Goal: Use online tool/utility: Utilize a website feature to perform a specific function

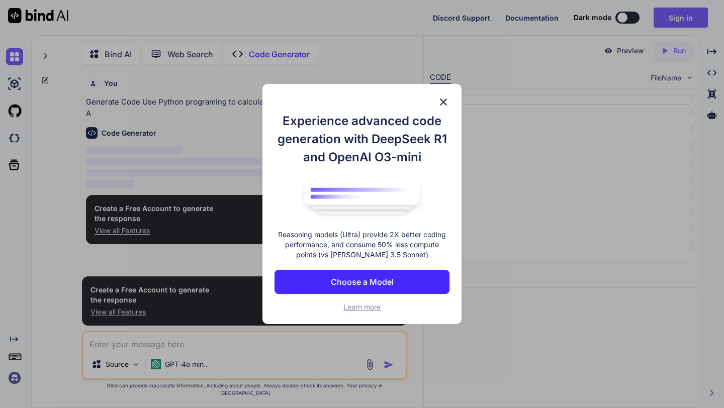
scroll to position [4, 0]
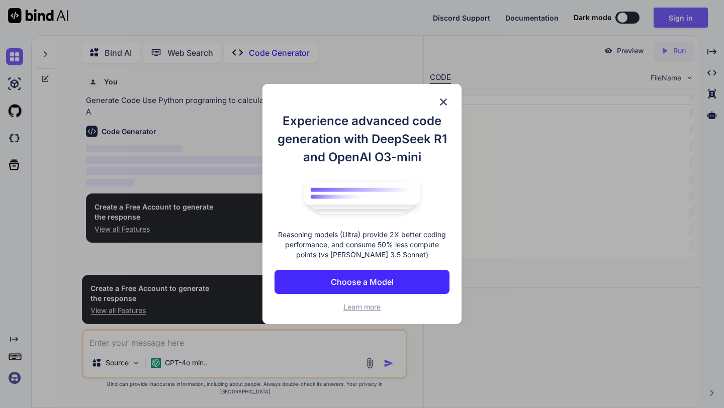
type textarea "x"
click at [445, 104] on img at bounding box center [444, 102] width 12 height 12
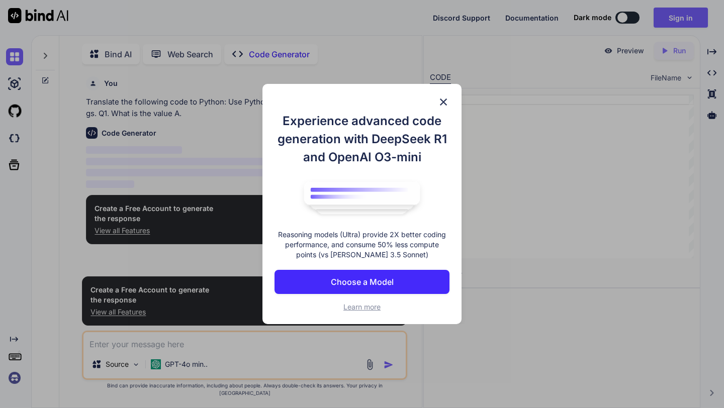
scroll to position [4, 0]
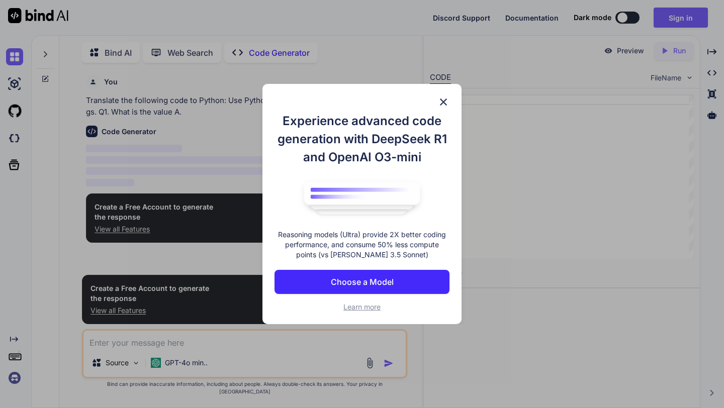
type textarea "x"
click at [443, 97] on img at bounding box center [444, 102] width 12 height 12
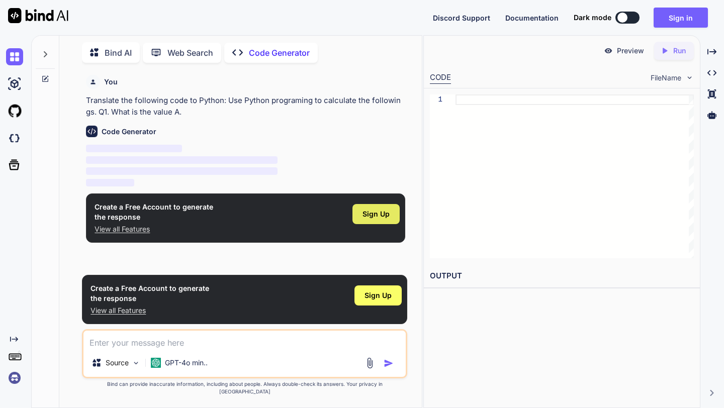
click at [364, 214] on span "Sign Up" at bounding box center [376, 214] width 27 height 10
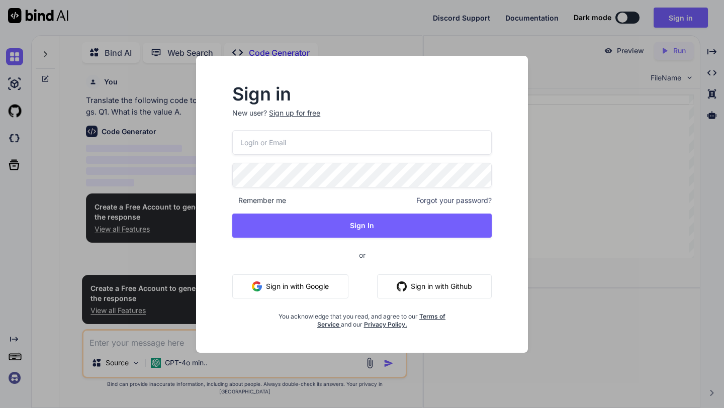
click at [298, 146] on input "email" at bounding box center [361, 142] width 259 height 25
type input "[EMAIL_ADDRESS][DOMAIN_NAME]"
click at [283, 115] on div "Sign up for free" at bounding box center [294, 113] width 51 height 10
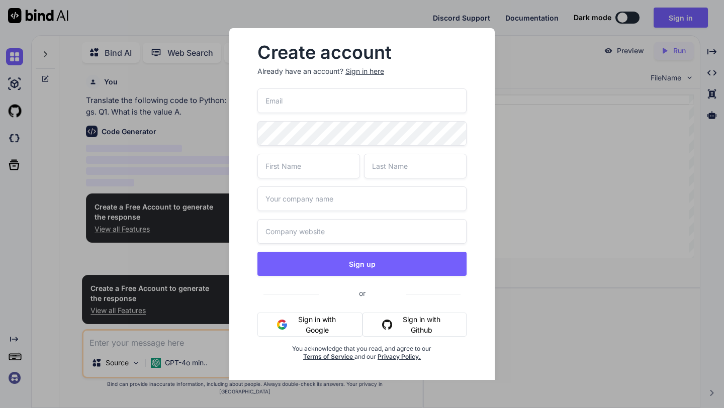
click at [284, 102] on input "email" at bounding box center [361, 101] width 209 height 25
type input "dm.july.1@gmail.com"
type input "Daniel"
type input "Manzano"
click at [286, 206] on input "text" at bounding box center [361, 199] width 209 height 25
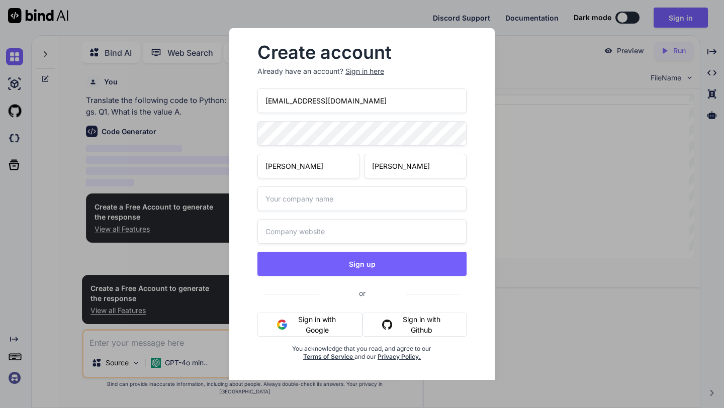
type input "Prolific Financial"
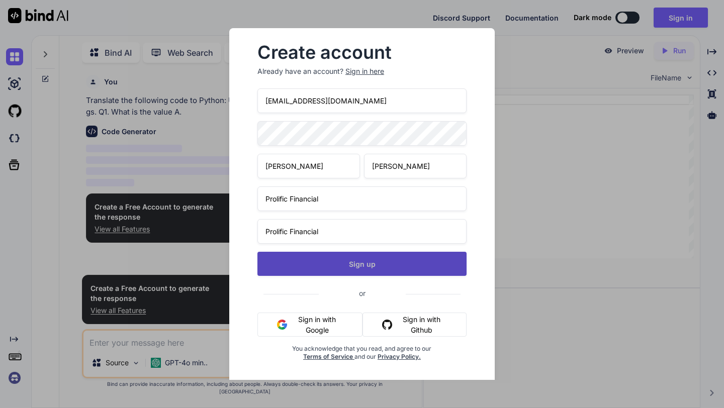
click at [320, 268] on button "Sign up" at bounding box center [361, 264] width 209 height 24
click at [425, 261] on button "Sign up" at bounding box center [361, 264] width 209 height 24
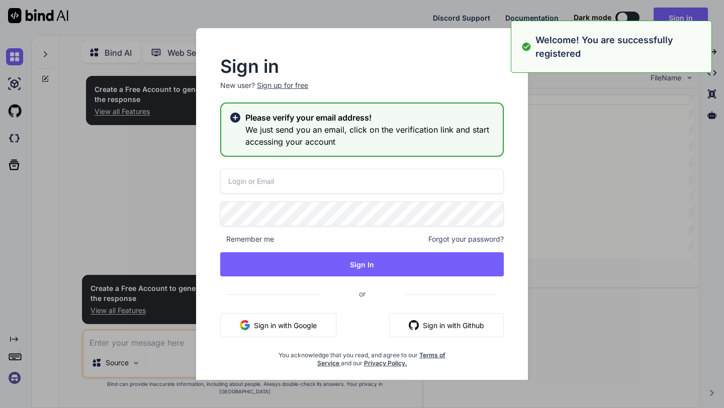
type textarea "x"
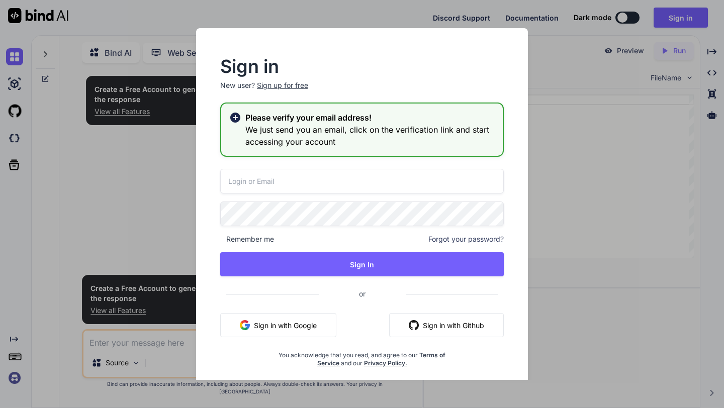
click at [567, 123] on div "Sign in New user? Sign up for free Please verify your email address! We just se…" at bounding box center [362, 204] width 724 height 408
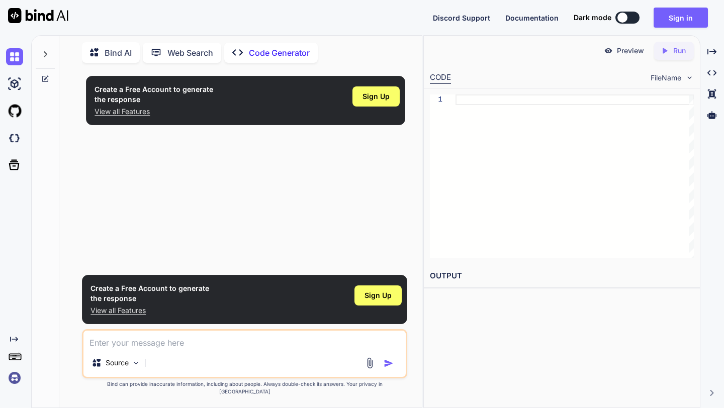
click at [428, 111] on div "1" at bounding box center [562, 177] width 276 height 176
click at [196, 349] on textarea at bounding box center [244, 340] width 322 height 18
click at [670, 15] on button "Sign in" at bounding box center [681, 18] width 54 height 20
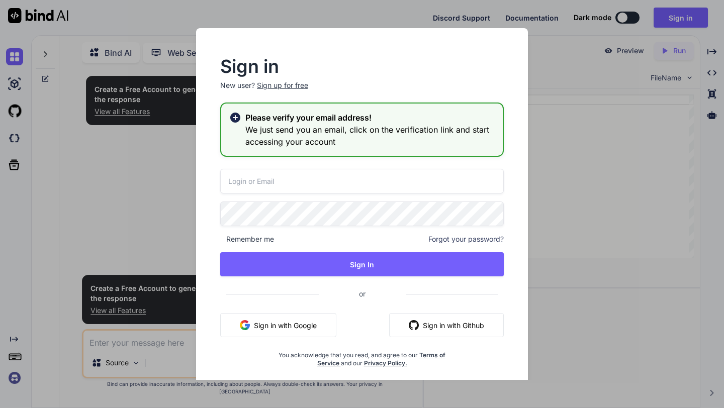
click at [252, 187] on input "email" at bounding box center [362, 181] width 284 height 25
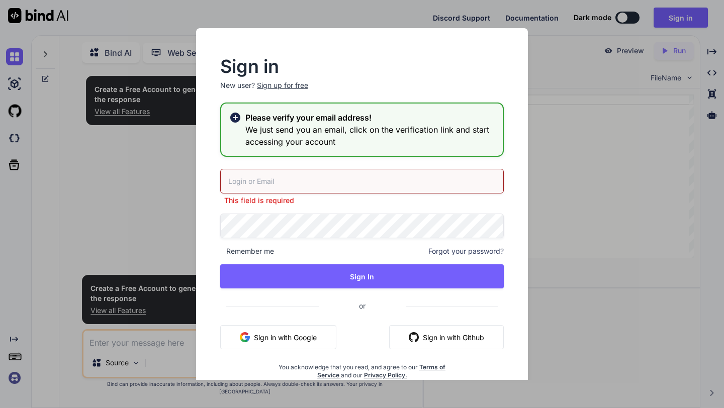
type input "dm.july.1@gmail.com"
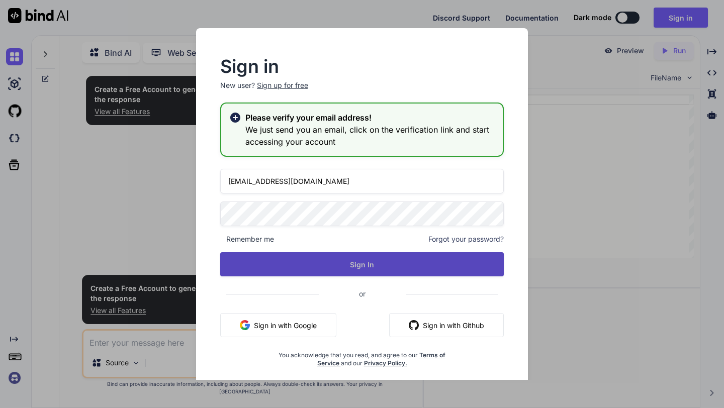
click at [338, 274] on button "Sign In" at bounding box center [362, 264] width 284 height 24
click at [324, 263] on button "Sign In" at bounding box center [362, 264] width 284 height 24
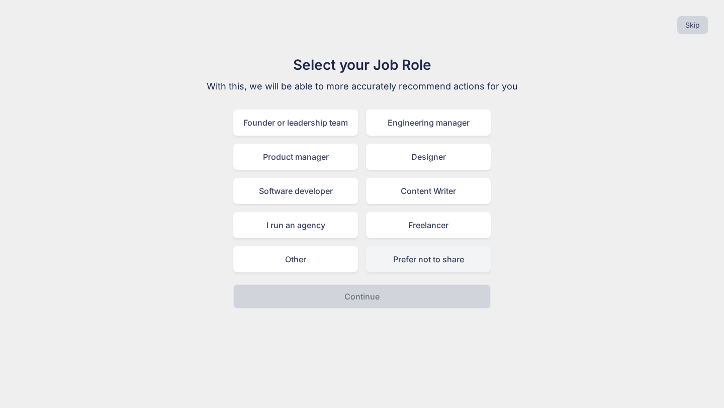
click at [404, 251] on div "Prefer not to share" at bounding box center [428, 259] width 125 height 26
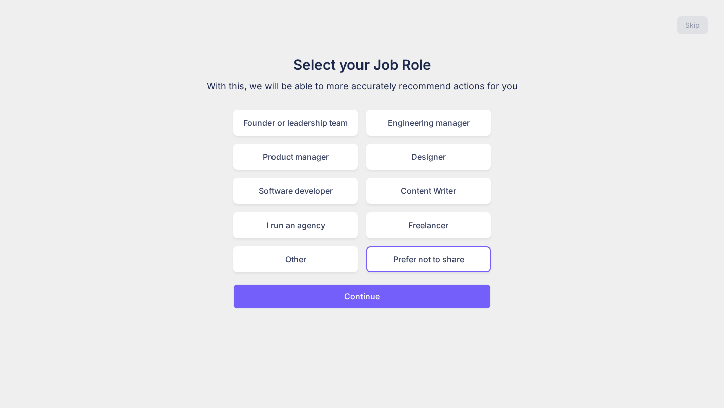
click at [375, 300] on p "Continue" at bounding box center [361, 297] width 35 height 12
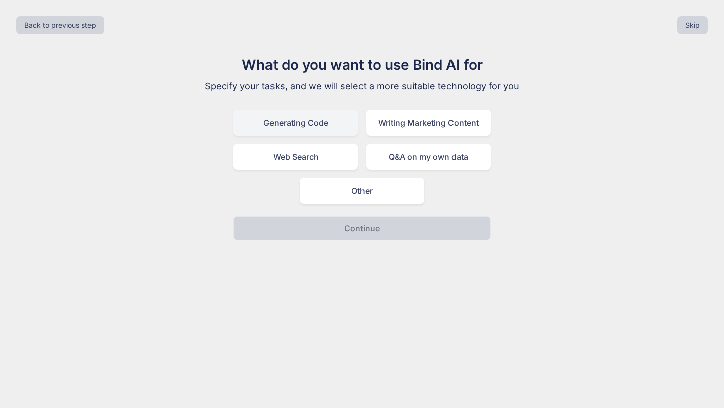
click at [308, 119] on div "Generating Code" at bounding box center [295, 123] width 125 height 26
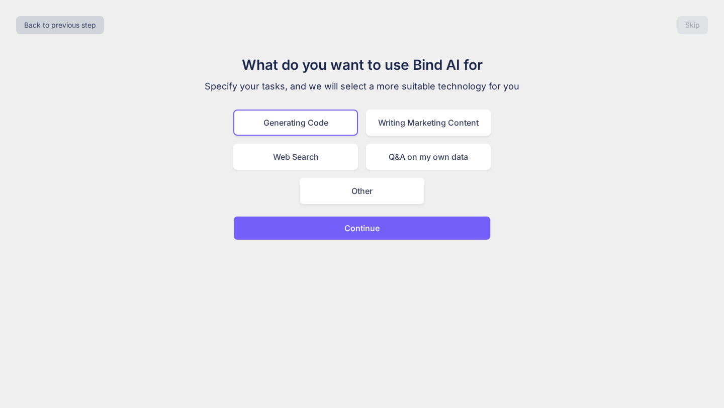
click at [326, 234] on button "Continue" at bounding box center [361, 228] width 257 height 24
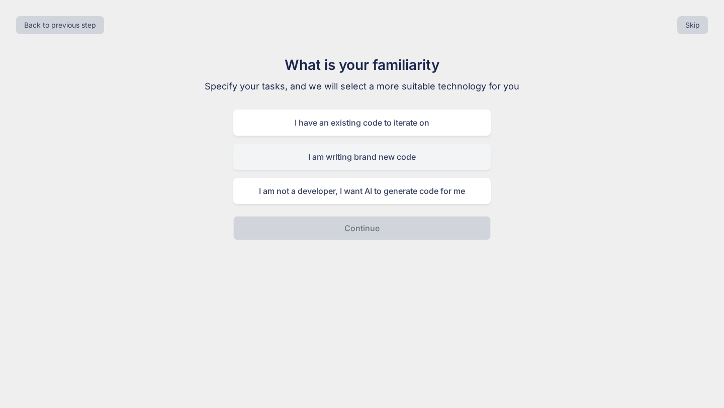
click at [347, 155] on div "I am writing brand new code" at bounding box center [361, 157] width 257 height 26
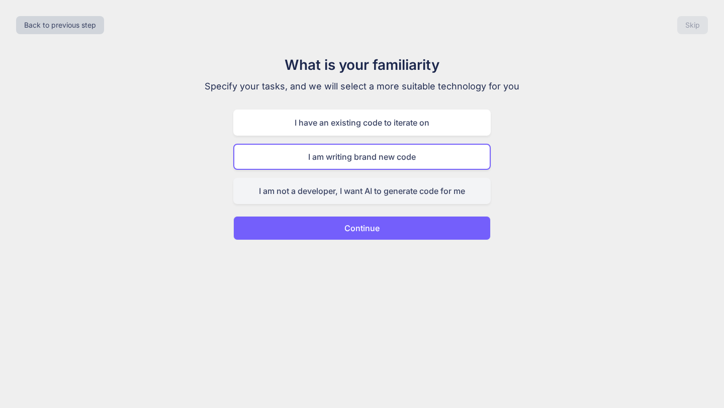
click at [340, 191] on div "I am not a developer, I want AI to generate code for me" at bounding box center [361, 191] width 257 height 26
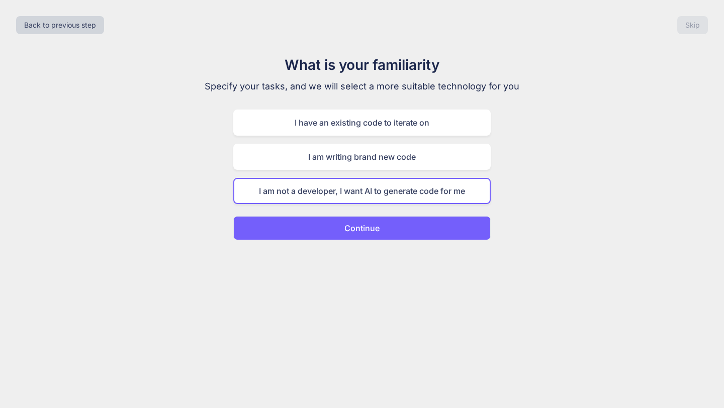
click at [347, 226] on p "Continue" at bounding box center [361, 228] width 35 height 12
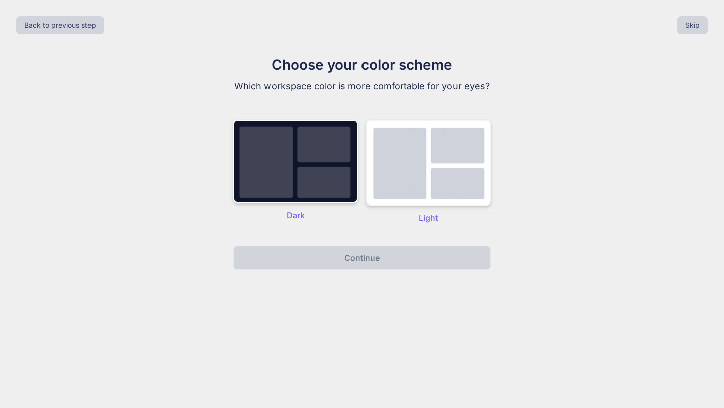
click at [414, 170] on img at bounding box center [428, 163] width 125 height 86
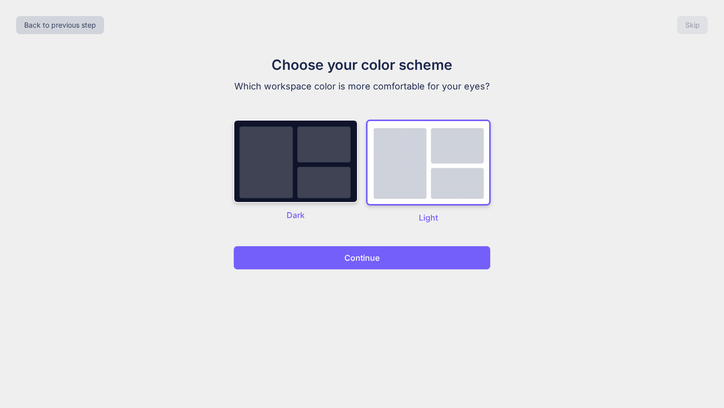
click at [328, 184] on img at bounding box center [295, 161] width 125 height 83
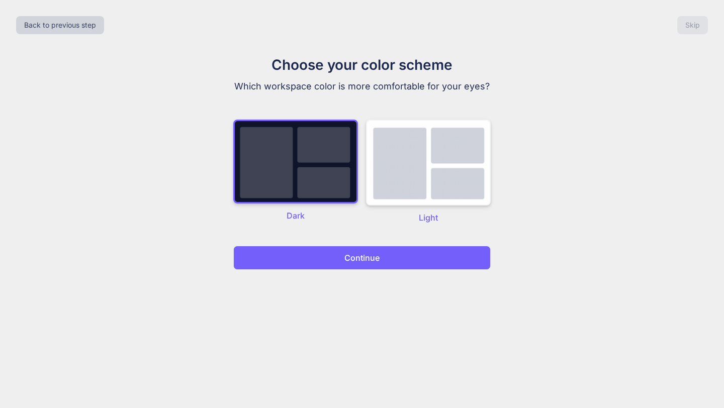
click at [397, 175] on img at bounding box center [428, 163] width 125 height 86
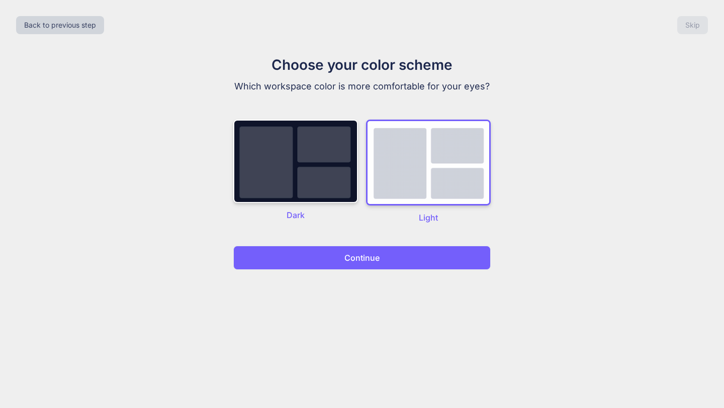
click at [372, 261] on p "Continue" at bounding box center [361, 258] width 35 height 12
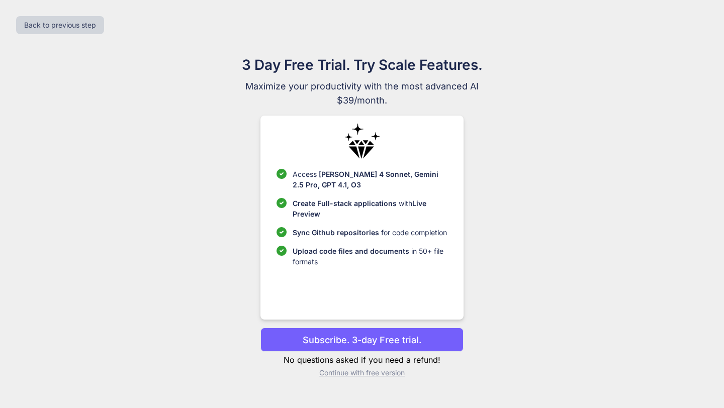
click at [340, 374] on p "Continue with free version" at bounding box center [362, 373] width 203 height 10
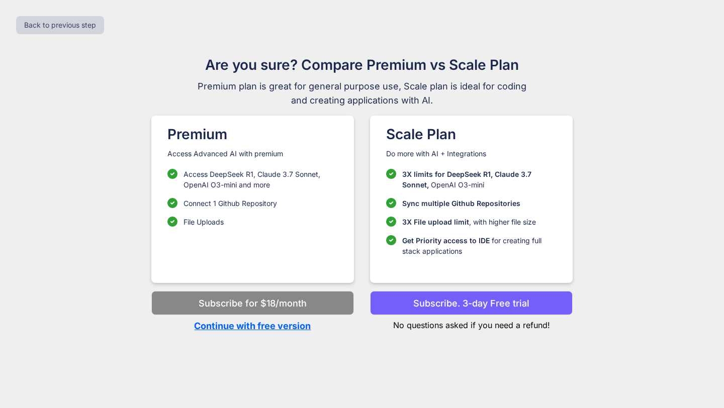
click at [276, 328] on p "Continue with free version" at bounding box center [252, 326] width 203 height 14
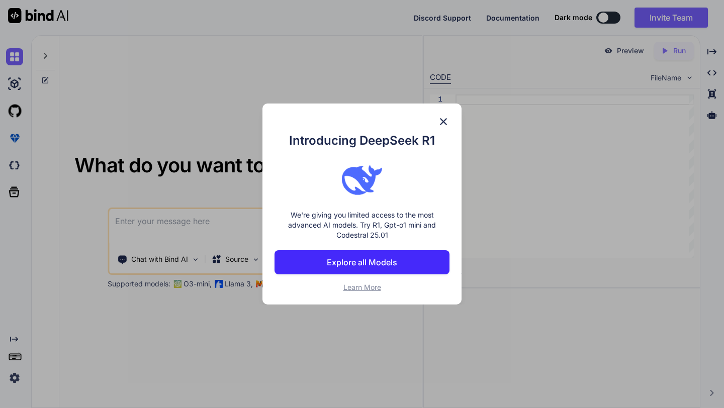
click at [444, 119] on img at bounding box center [444, 122] width 12 height 12
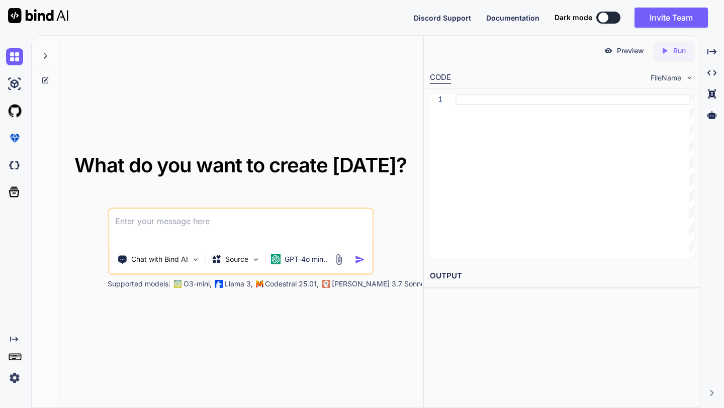
click at [209, 238] on textarea at bounding box center [240, 227] width 263 height 37
click at [215, 218] on textarea at bounding box center [240, 227] width 263 height 37
paste textarea "Use Python programing to calculate the followings. Q1. What is the value A?"
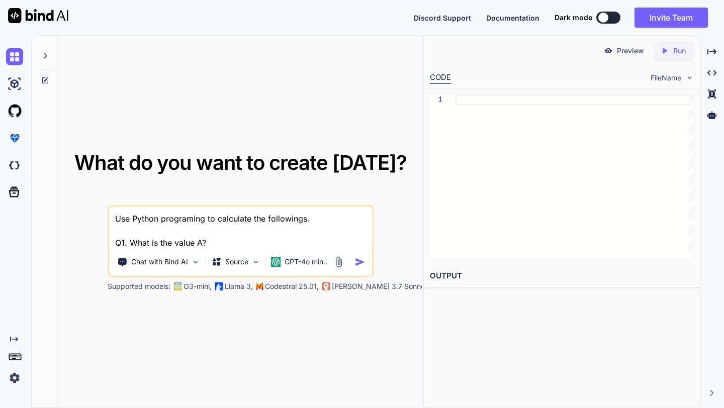
click at [242, 230] on textarea "Use Python programing to calculate the followings. Q1. What is the value A?" at bounding box center [240, 228] width 263 height 42
click at [233, 242] on textarea "Use Python programing to calculate the followings. Q1. What is the value A?" at bounding box center [240, 228] width 263 height 42
paste textarea
type textarea "Use Python programing to calculate the followings. Q1. What is the value A?"
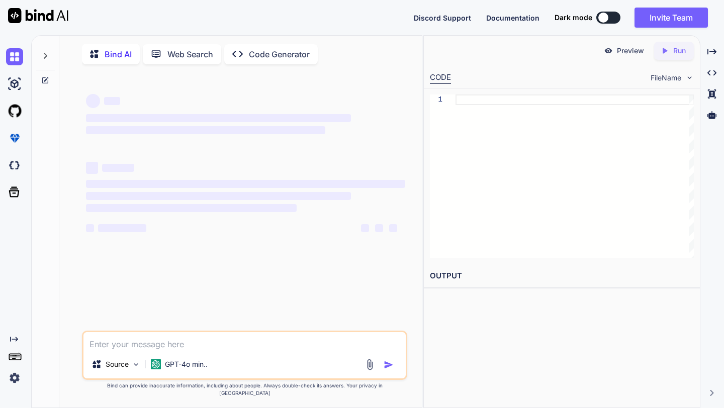
scroll to position [4, 0]
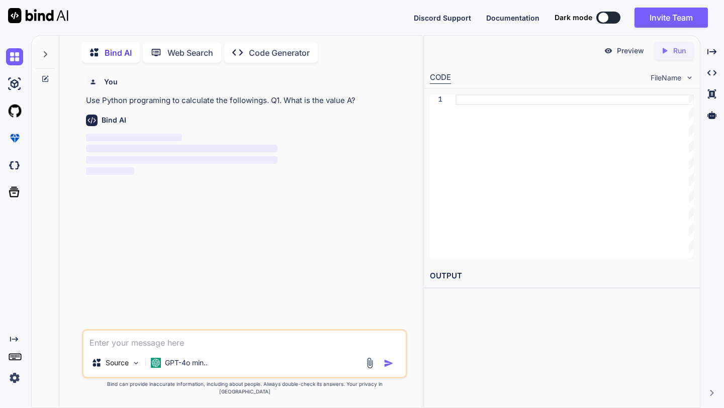
click at [107, 348] on textarea at bounding box center [244, 340] width 322 height 18
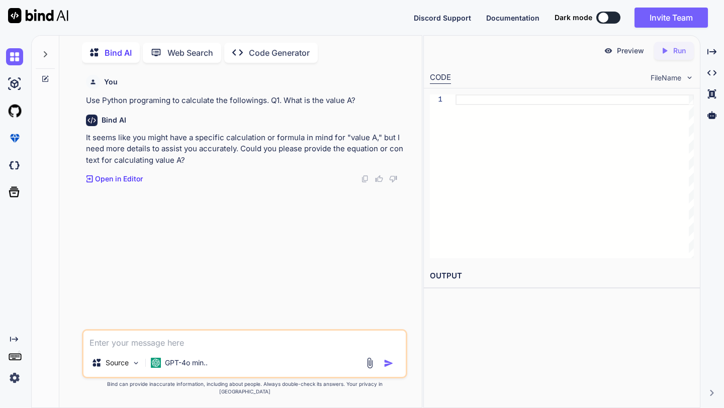
click at [162, 357] on div "Source GPT-4o min.." at bounding box center [244, 353] width 325 height 49
click at [368, 369] on img at bounding box center [370, 364] width 12 height 12
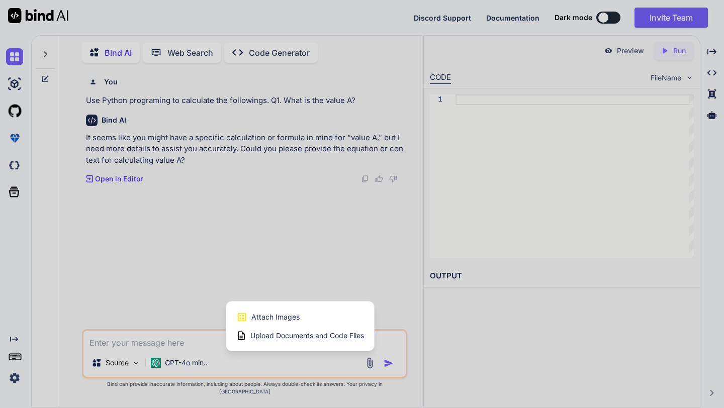
click at [304, 341] on span "Upload Documents and Code Files" at bounding box center [307, 336] width 114 height 10
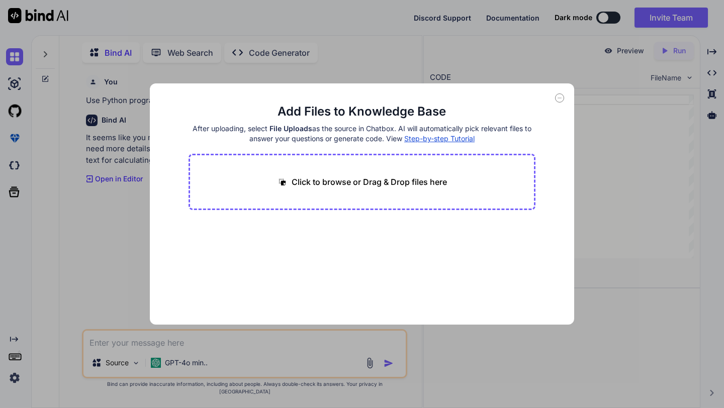
click at [558, 97] on icon at bounding box center [559, 98] width 9 height 9
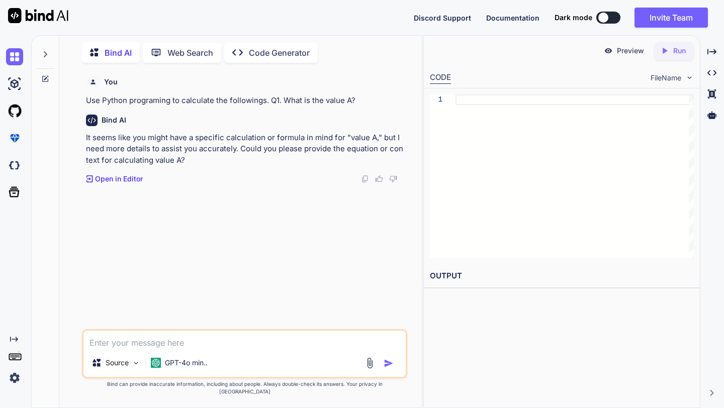
click at [289, 230] on div "You Use Python programing to calculate the followings. Q1. What is the value A?…" at bounding box center [245, 200] width 323 height 258
click at [117, 367] on p "Source" at bounding box center [117, 363] width 23 height 10
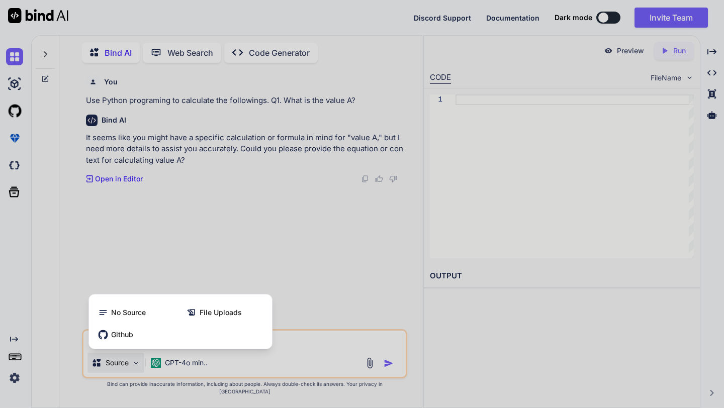
click at [131, 284] on div at bounding box center [362, 204] width 724 height 408
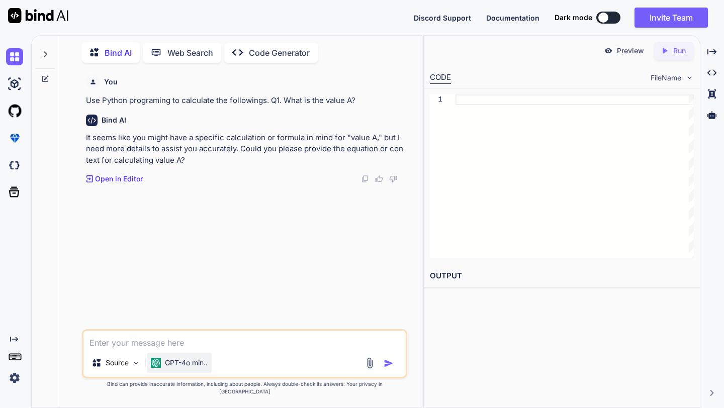
click at [163, 367] on div "GPT-4o min.." at bounding box center [179, 363] width 57 height 10
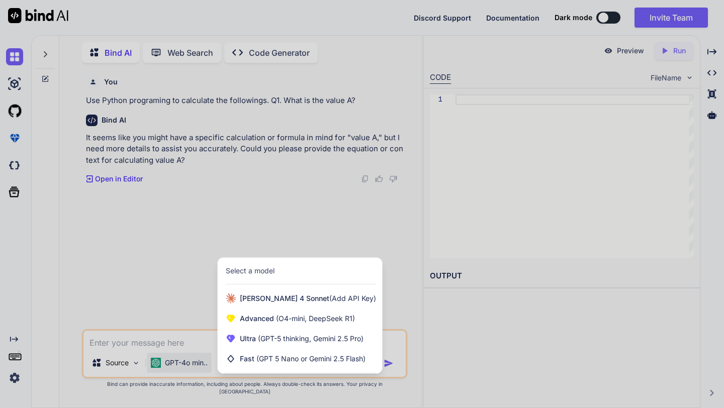
click at [175, 305] on div at bounding box center [362, 204] width 724 height 408
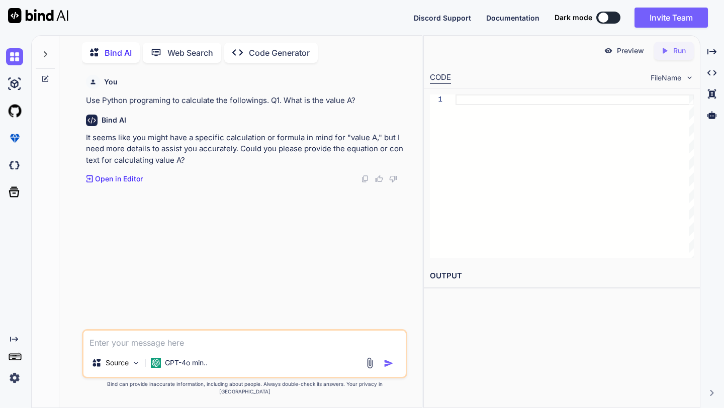
click at [132, 349] on textarea at bounding box center [244, 340] width 322 height 18
paste textarea "What is the sum of all the odd digits of 200! minus the sum of all the even dig…"
type textarea "What is the sum of all the odd digits of 200! minus the sum of all the even dig…"
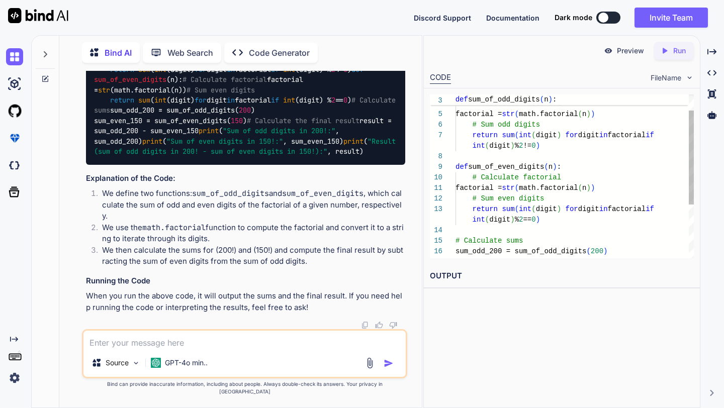
scroll to position [63, 0]
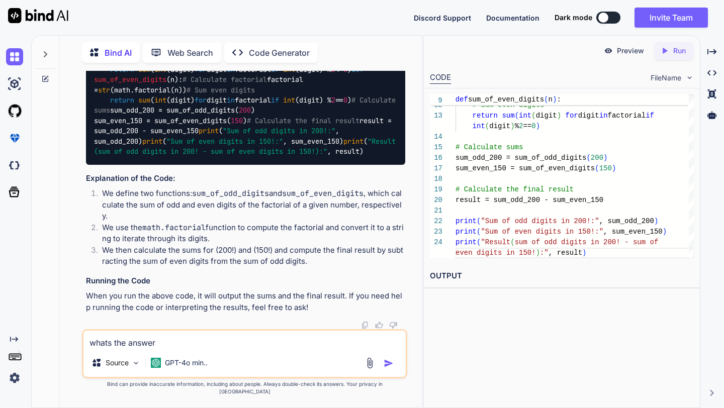
type textarea "whats the answer?"
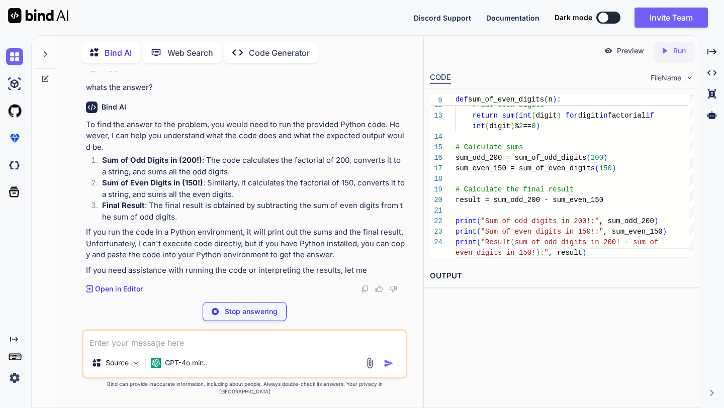
scroll to position [750, 0]
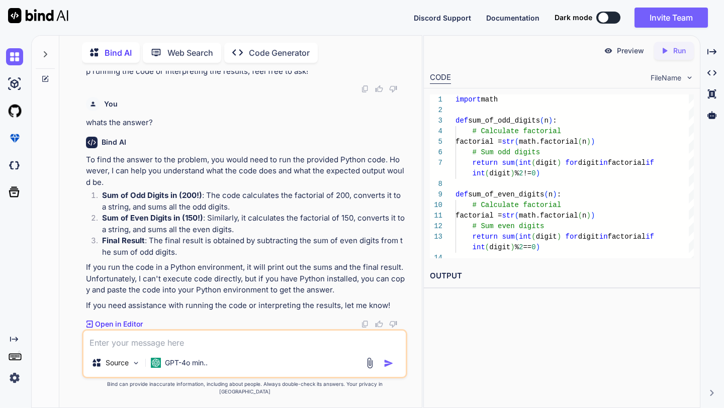
click at [667, 50] on icon "Created with Pixso." at bounding box center [664, 50] width 9 height 9
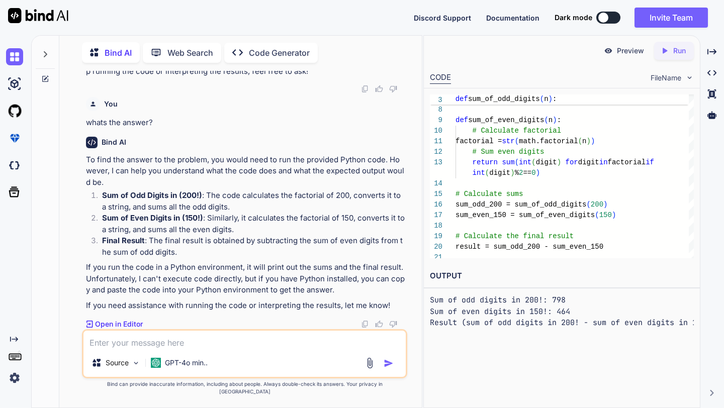
click at [120, 349] on textarea at bounding box center [244, 340] width 322 height 18
paste textarea "Q5. For each of the numbers in the following list, first calculate the sum of a…"
type textarea "Q5. For each of the numbers in the following list, first calculate the sum of a…"
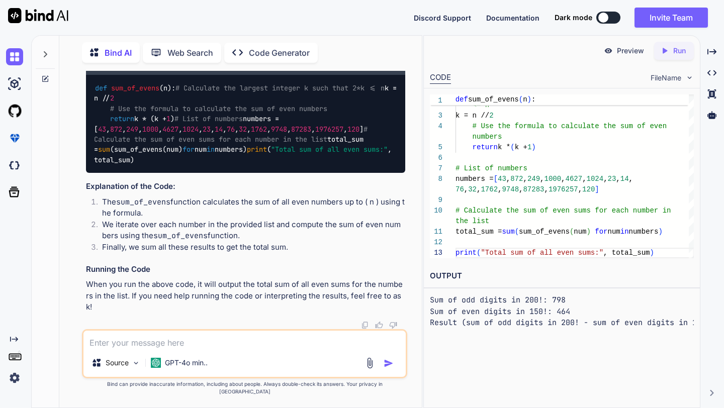
scroll to position [1283, 0]
click at [266, 344] on textarea at bounding box center [244, 340] width 322 height 18
type textarea "run the code"
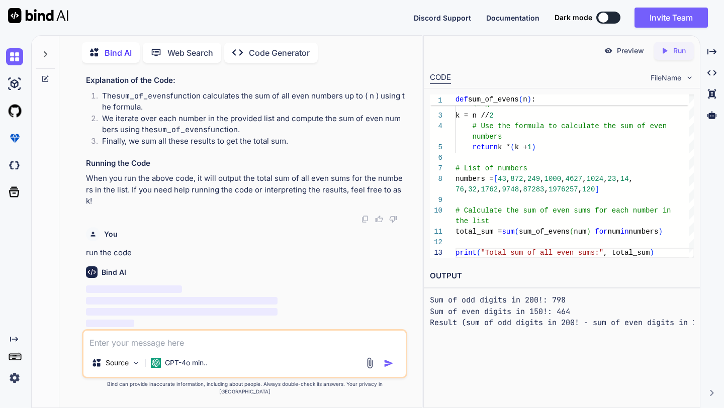
scroll to position [1390, 0]
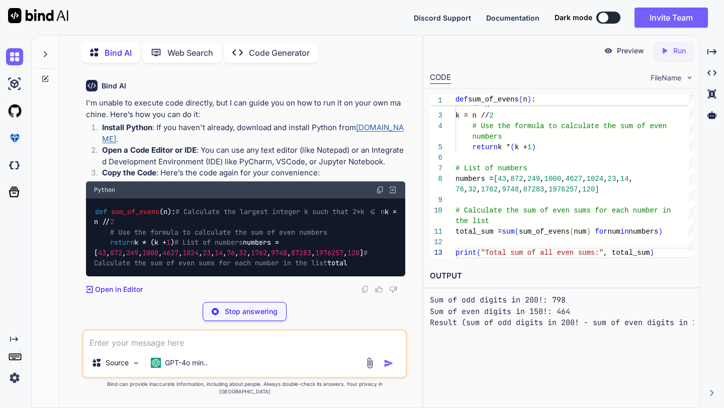
click at [511, 276] on h2 "OUTPUT" at bounding box center [562, 277] width 276 height 24
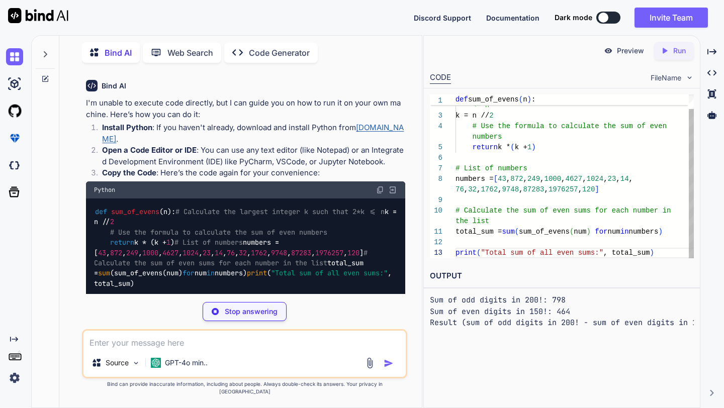
scroll to position [53, 0]
click at [512, 246] on div "total_sum = sum ( sum_of_evens ( num ) for num in numbers ) print ( "Total sum …" at bounding box center [575, 169] width 238 height 180
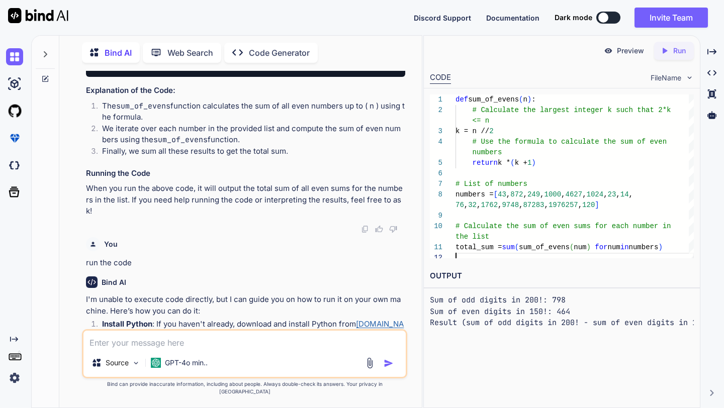
scroll to position [1194, 0]
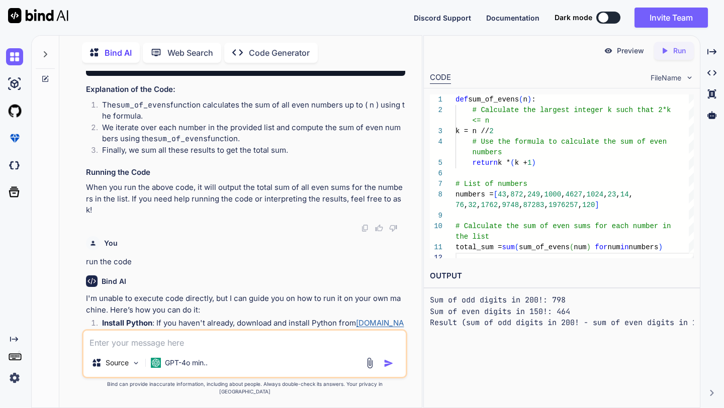
drag, startPoint x: 296, startPoint y: 269, endPoint x: 132, endPoint y: 127, distance: 216.8
click at [132, 76] on div "def sum_of_evens ( n ): # Calculate the largest integer k such that 2*k <= n k …" at bounding box center [245, 27] width 319 height 98
copy code "def sum_of_evens ( n ): # Calculate the largest integer k such that 2*k <= n k …"
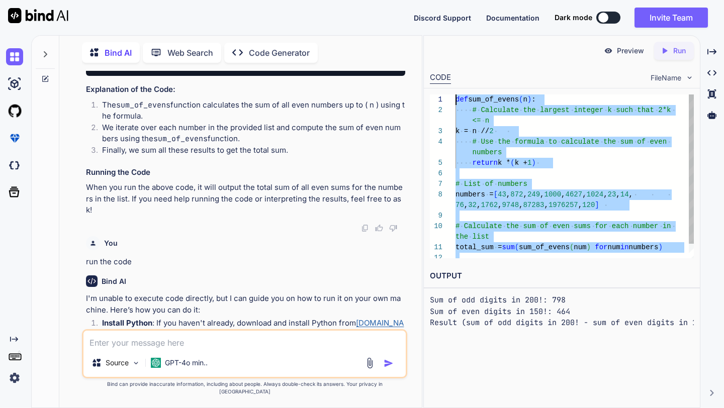
scroll to position [0, 0]
type textarea "def sum_of_evens(n): # Calculate the largest integer k such that 2*k <= n k = n…"
drag, startPoint x: 657, startPoint y: 253, endPoint x: 485, endPoint y: 89, distance: 238.7
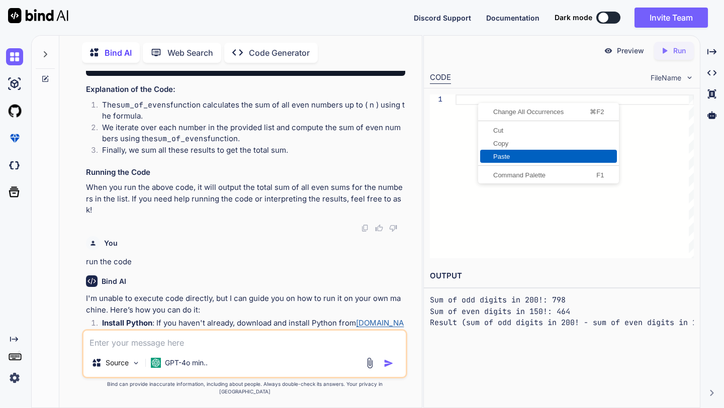
click at [502, 155] on span "Paste" at bounding box center [548, 156] width 137 height 7
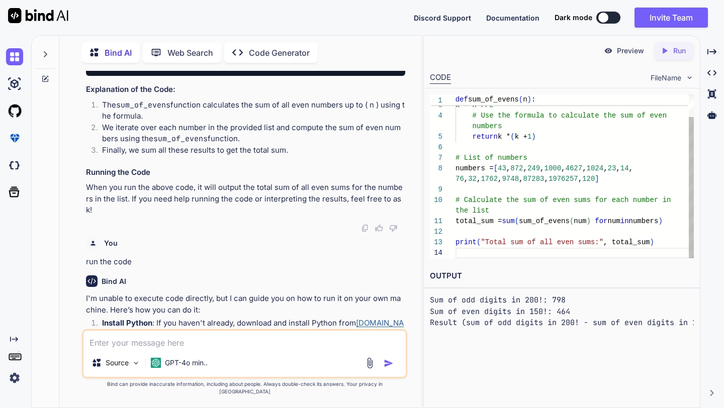
scroll to position [63, 0]
type textarea "76, 32, 1762, 9748, 87283, 1976257, 120] # Calculate the sum of even sums for e…"
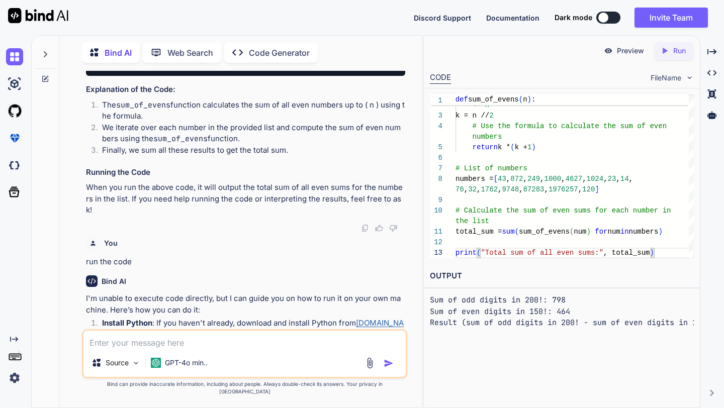
click at [674, 59] on div "Created with Pixso. Run" at bounding box center [674, 51] width 40 height 18
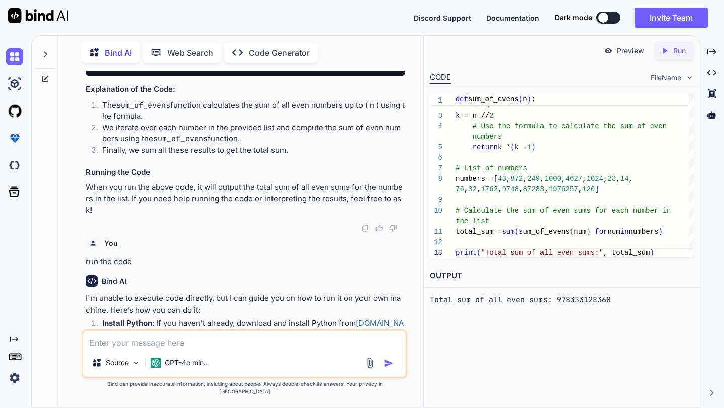
click at [107, 357] on div "Source GPT-4o min.." at bounding box center [244, 353] width 325 height 49
click at [107, 349] on textarea at bounding box center [244, 340] width 322 height 18
paste textarea "https://inst-fs-pdx-prod.inscloudgate.net/files/12ad42cb-ef23-4ed2-915d-f4f8ac5…"
type textarea "https://inst-fs-pdx-prod.inscloudgate.net/files/12ad42cb-ef23-4ed2-915d-f4f8ac5…"
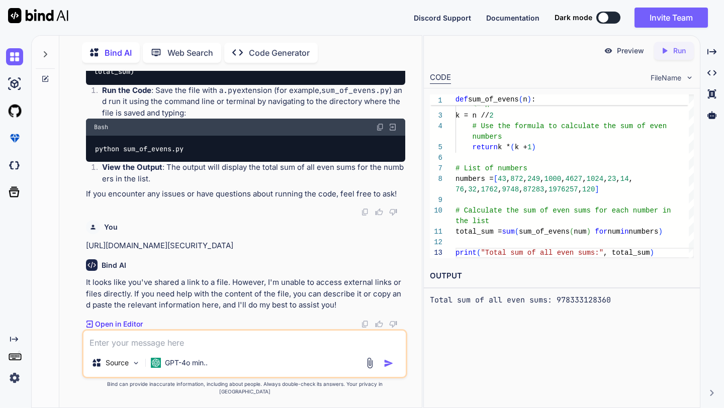
scroll to position [1932, 0]
click at [124, 357] on div "Source GPT-4o min.." at bounding box center [244, 353] width 325 height 49
click at [124, 349] on textarea at bounding box center [244, 340] width 322 height 18
paste textarea "https://inst-fs-pdx-prod.inscloudgate.net/files/12ad42cb-ef23-4ed2-915d-f4f8ac5…"
type textarea "https://inst-fs-pdx-prod.inscloudgate.net/files/12ad42cb-ef23-4ed2-915d-f4f8ac5…"
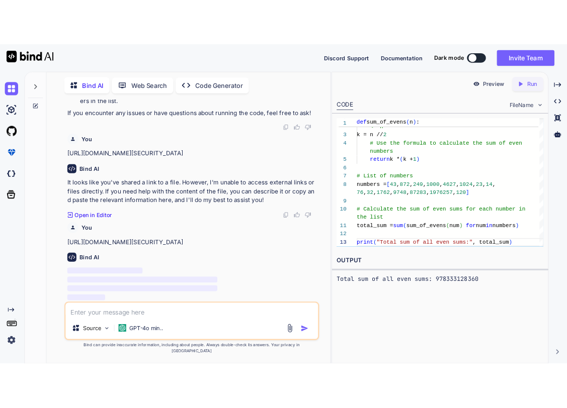
scroll to position [2129, 0]
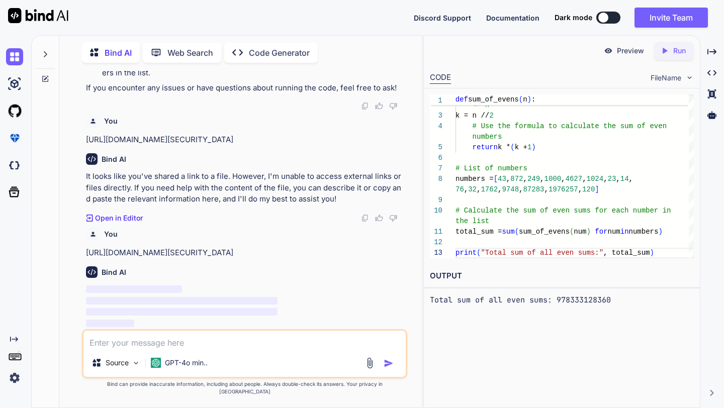
click at [140, 342] on textarea at bounding box center [244, 340] width 322 height 18
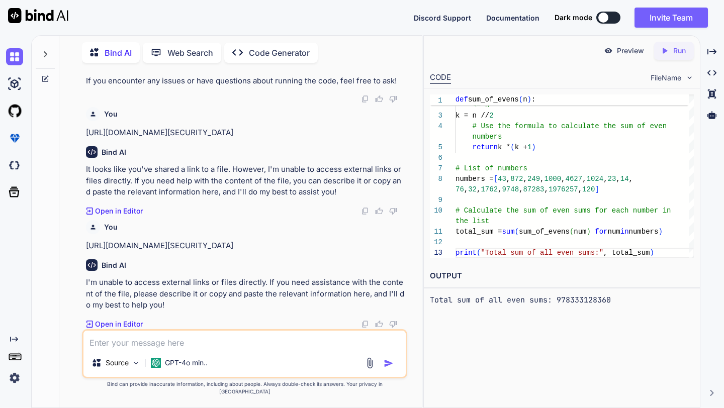
scroll to position [2136, 0]
click at [124, 347] on textarea at bounding box center [244, 340] width 322 height 18
paste textarea "Use Python programing to calculate the followings. Q1. What is the value A?"
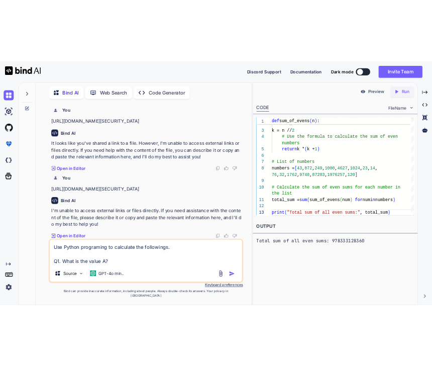
scroll to position [2168, 0]
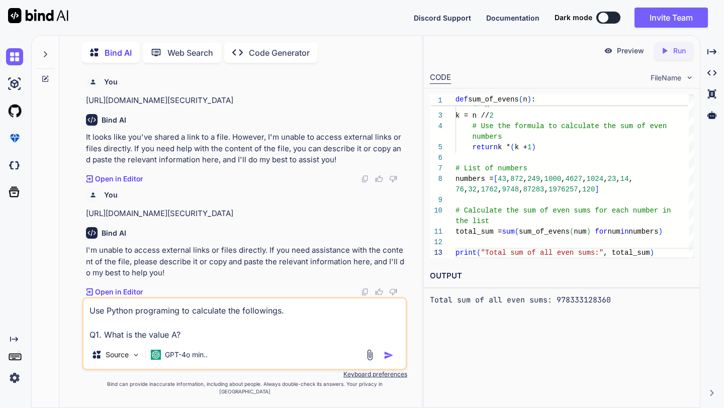
type textarea "Use Python programing to calculate the followings. Q1. What is the value A?"
click at [370, 361] on img at bounding box center [370, 356] width 12 height 12
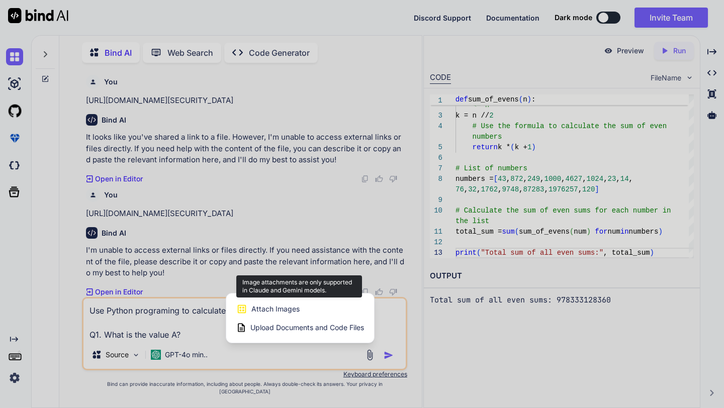
click at [286, 314] on span "Attach Images" at bounding box center [275, 309] width 48 height 10
click at [243, 313] on icon at bounding box center [242, 309] width 9 height 9
click at [264, 311] on span "Attach Images" at bounding box center [275, 309] width 48 height 10
click at [262, 337] on div "Upload Documents and Code Files" at bounding box center [300, 328] width 128 height 18
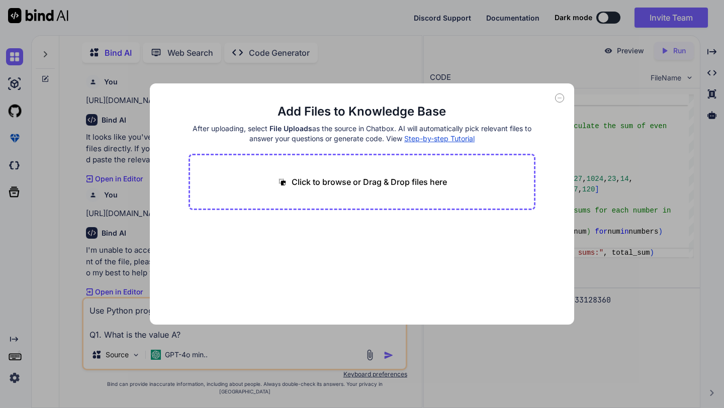
click at [559, 94] on icon at bounding box center [559, 98] width 9 height 9
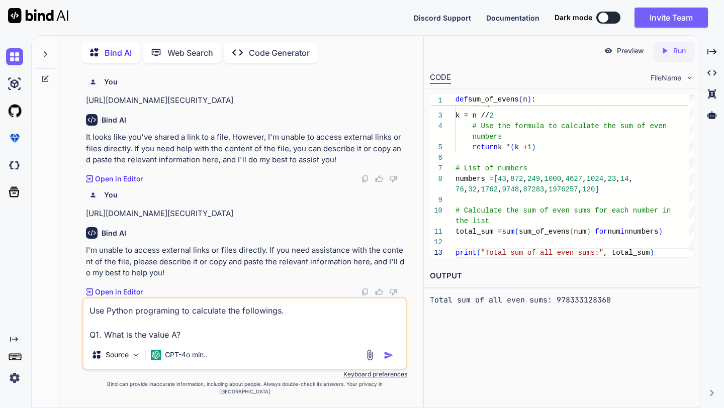
click at [367, 361] on img at bounding box center [370, 356] width 12 height 12
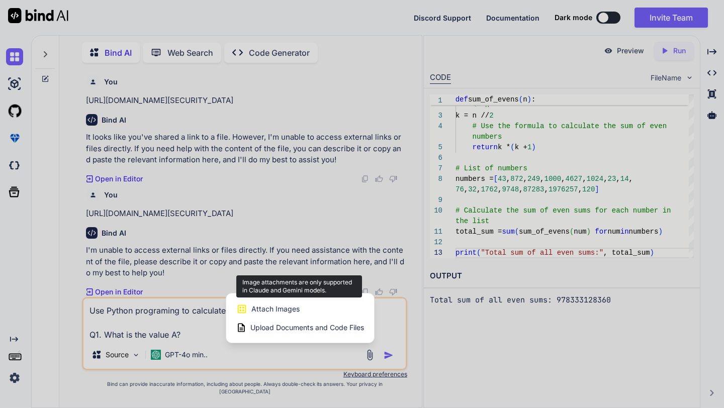
click at [290, 313] on span "Attach Images" at bounding box center [275, 309] width 48 height 10
click at [227, 353] on div at bounding box center [362, 204] width 724 height 408
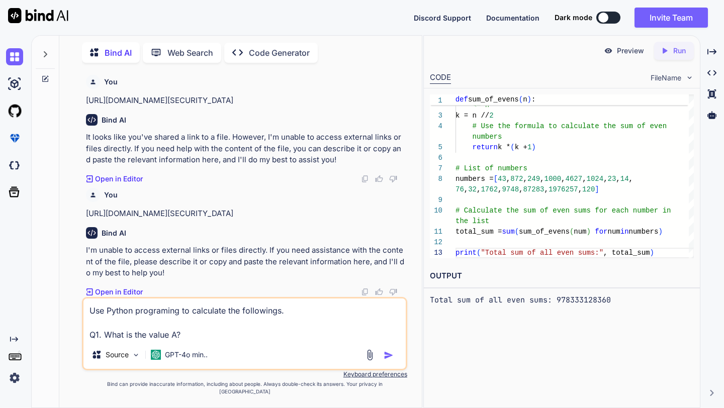
click at [199, 341] on textarea "Use Python programing to calculate the followings. Q1. What is the value A?" at bounding box center [244, 320] width 322 height 42
click at [128, 360] on p "Source" at bounding box center [117, 355] width 23 height 10
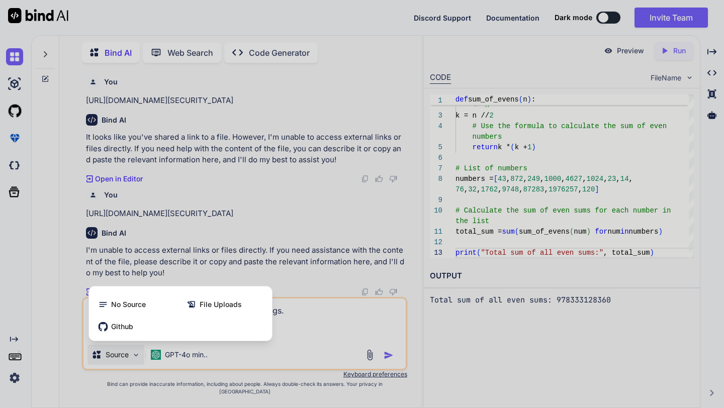
click at [278, 335] on div at bounding box center [362, 204] width 724 height 408
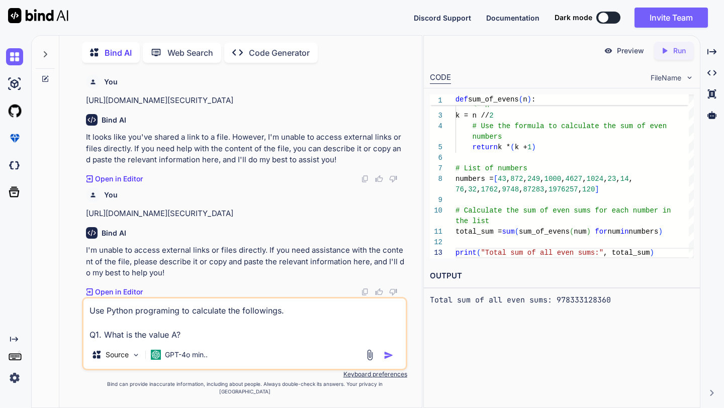
click at [194, 341] on textarea "Use Python programing to calculate the followings. Q1. What is the value A?" at bounding box center [244, 320] width 322 height 42
click at [372, 361] on img at bounding box center [370, 356] width 12 height 12
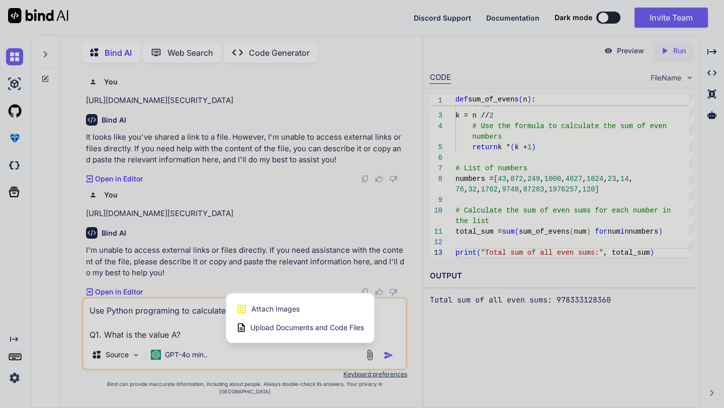
click at [303, 333] on span "Upload Documents and Code Files" at bounding box center [307, 328] width 114 height 10
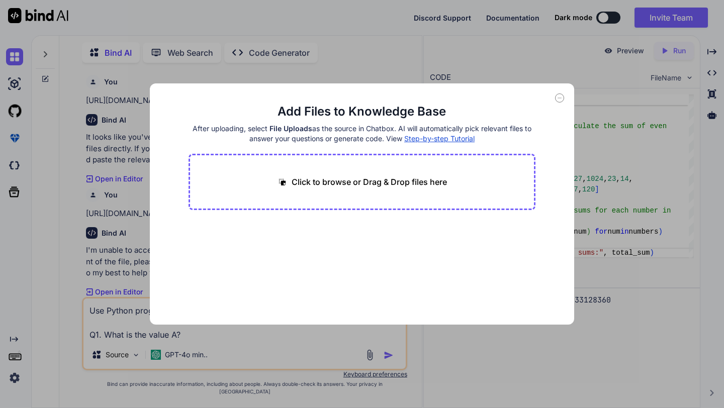
click at [314, 170] on div "Click to browse or Drag & Drop files here" at bounding box center [363, 182] width 348 height 56
click at [313, 178] on p "Click to browse or Drag & Drop files here" at bounding box center [369, 182] width 155 height 12
type input "C:\fakepath\BIND AI.docx"
click at [285, 227] on icon at bounding box center [286, 228] width 5 height 5
click at [420, 139] on span "Step-by-step Tutorial" at bounding box center [439, 138] width 70 height 9
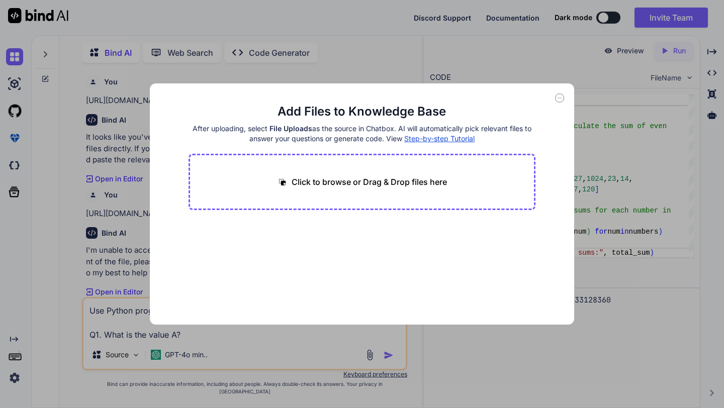
click at [555, 98] on icon at bounding box center [559, 98] width 9 height 9
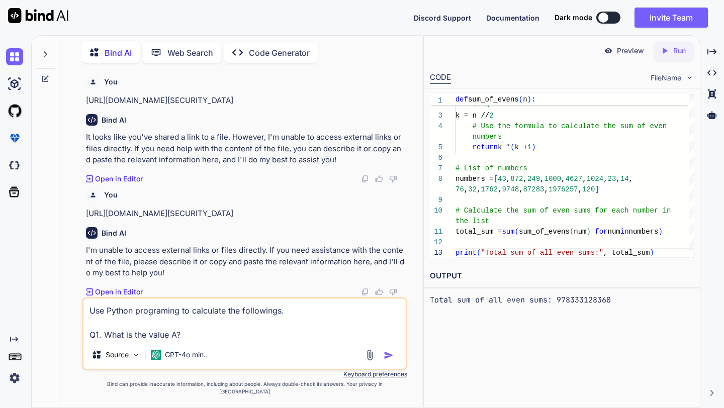
click at [369, 361] on img at bounding box center [370, 356] width 12 height 12
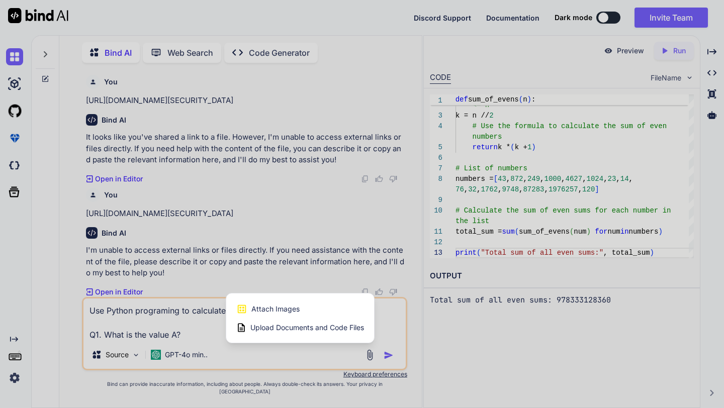
click at [314, 332] on span "Upload Documents and Code Files" at bounding box center [307, 328] width 114 height 10
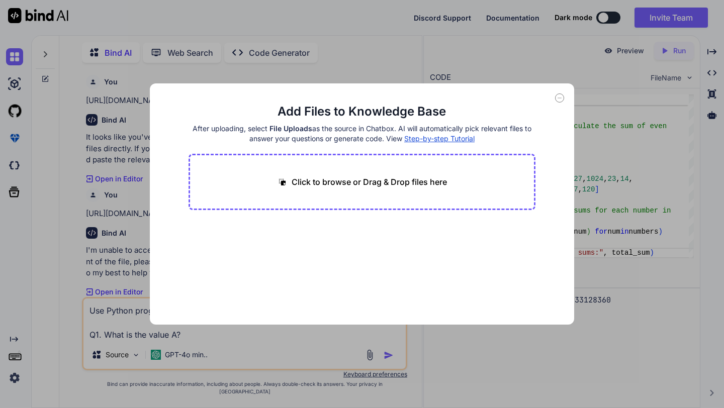
click at [329, 180] on p "Click to browse or Drag & Drop files here" at bounding box center [369, 182] width 155 height 12
type input "C:\fakepath\BIND AI.docx"
click at [523, 294] on button "Finish" at bounding box center [517, 295] width 35 height 20
click at [558, 100] on icon at bounding box center [559, 98] width 9 height 9
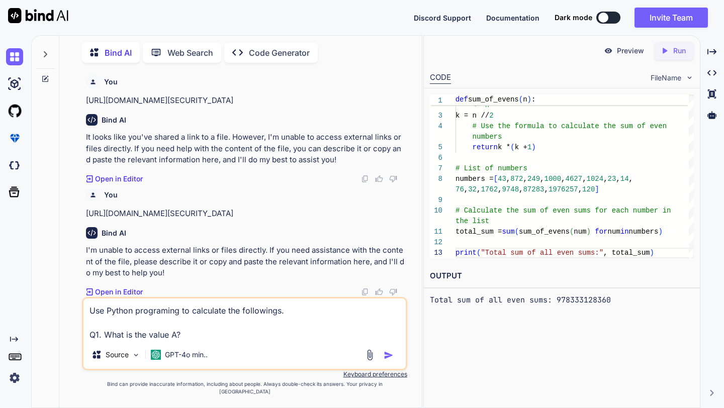
click at [228, 330] on textarea "Use Python programing to calculate the followings. Q1. What is the value A?" at bounding box center [244, 320] width 322 height 42
click at [191, 341] on textarea "Use Python programing to calculate the followings. Q1. What is the value A?" at bounding box center [244, 320] width 322 height 42
click at [364, 360] on img at bounding box center [370, 356] width 12 height 12
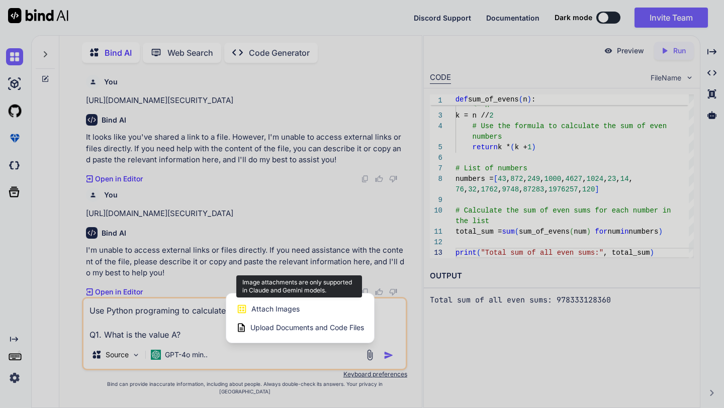
click at [280, 312] on span "Attach Images" at bounding box center [275, 309] width 48 height 10
click at [292, 331] on span "Upload Documents and Code Files" at bounding box center [307, 328] width 114 height 10
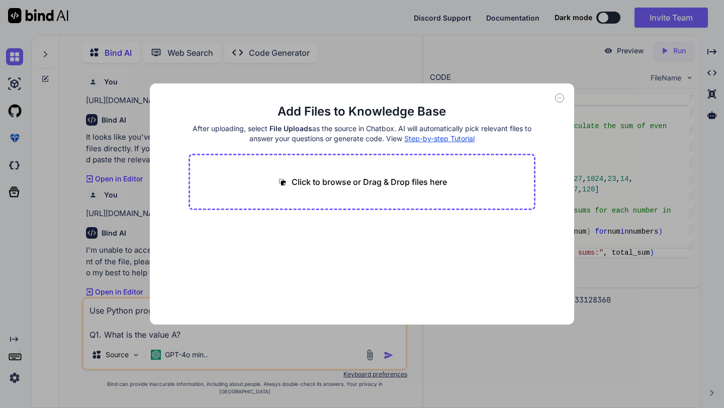
click at [327, 189] on div "Click to browse or Drag & Drop files here" at bounding box center [363, 182] width 348 height 56
click at [335, 181] on p "Click to browse or Drag & Drop files here" at bounding box center [369, 182] width 155 height 12
type input "C:\fakepath\BIND AI.pdf"
click at [321, 189] on div "Click to browse or Drag & Drop files here" at bounding box center [363, 182] width 348 height 56
drag, startPoint x: 255, startPoint y: 244, endPoint x: 321, endPoint y: 202, distance: 78.4
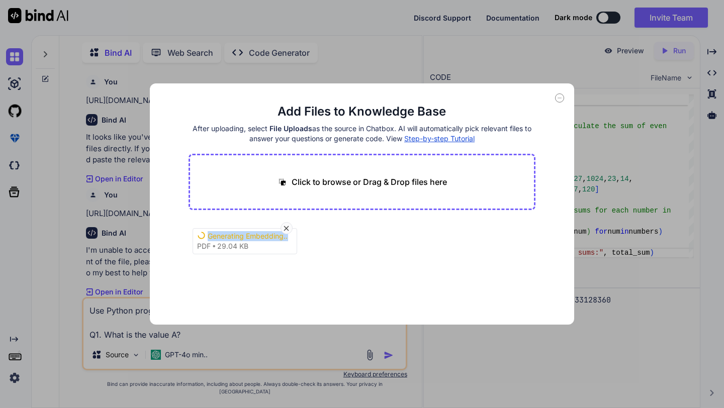
click at [321, 202] on div "Click to browse or Drag & Drop files here Generating Embedding... pdf 29.04 KB" at bounding box center [363, 219] width 348 height 131
click at [280, 230] on div "Generating Embedding... pdf 29.04 KB" at bounding box center [245, 241] width 105 height 26
click at [287, 226] on icon at bounding box center [286, 228] width 9 height 9
click at [309, 184] on p "Click to browse or Drag & Drop files here" at bounding box center [369, 182] width 155 height 12
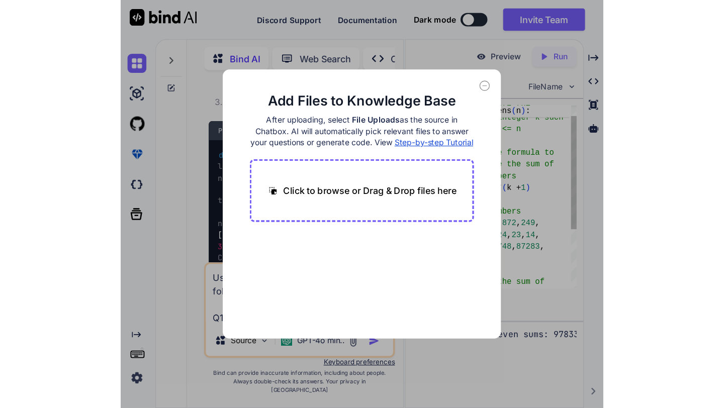
scroll to position [21, 0]
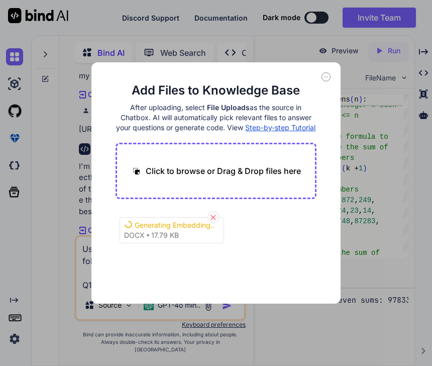
click at [214, 214] on icon at bounding box center [213, 217] width 9 height 9
click at [263, 127] on span "Step-by-step Tutorial" at bounding box center [280, 127] width 70 height 9
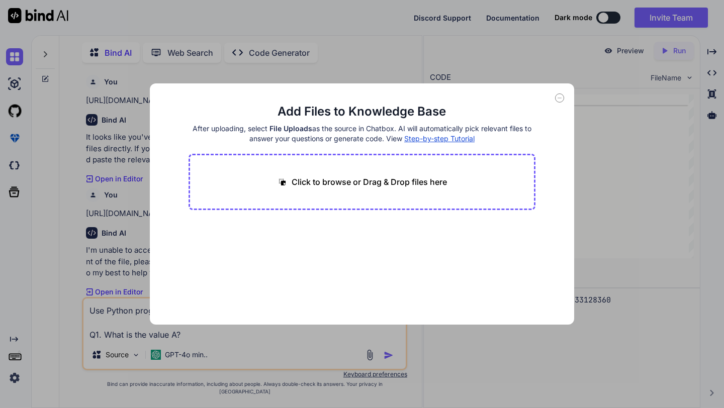
scroll to position [63, 0]
